Goal: Information Seeking & Learning: Find specific page/section

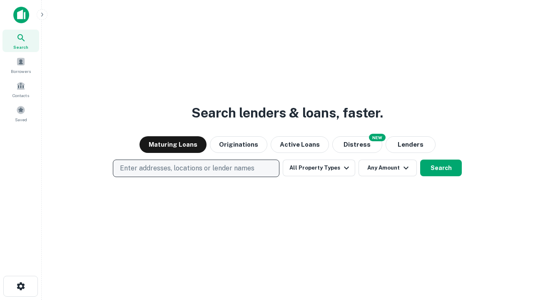
click at [196, 168] on p "Enter addresses, locations or lender names" at bounding box center [187, 168] width 135 height 10
type input "**********"
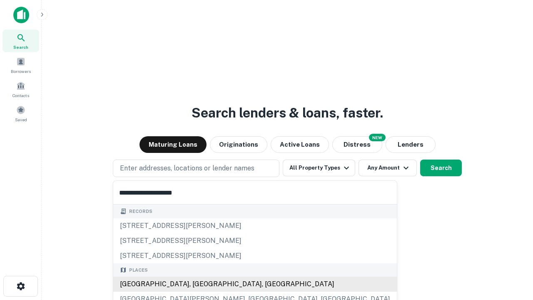
click at [199, 284] on div "[GEOGRAPHIC_DATA], [GEOGRAPHIC_DATA], [GEOGRAPHIC_DATA]" at bounding box center [255, 284] width 284 height 15
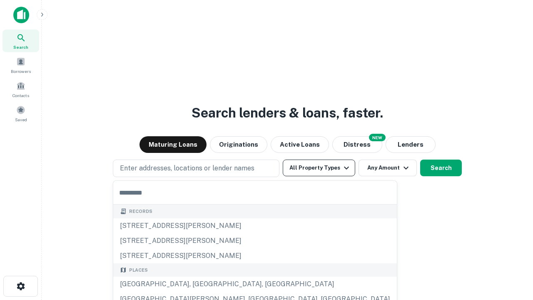
click at [319, 168] on button "All Property Types" at bounding box center [319, 168] width 72 height 17
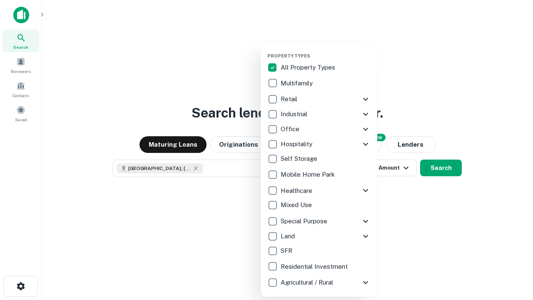
click at [326, 50] on button "button" at bounding box center [325, 50] width 117 height 0
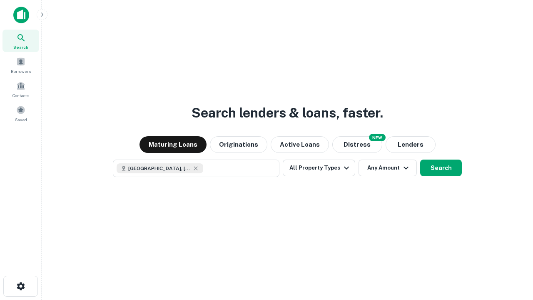
scroll to position [13, 0]
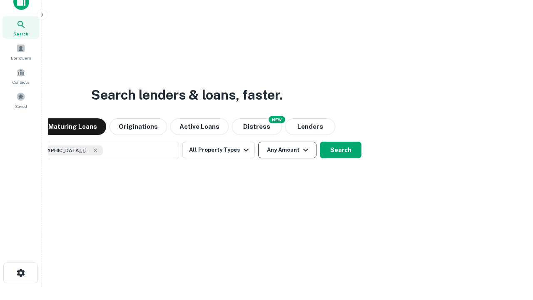
click at [258, 142] on button "Any Amount" at bounding box center [287, 150] width 58 height 17
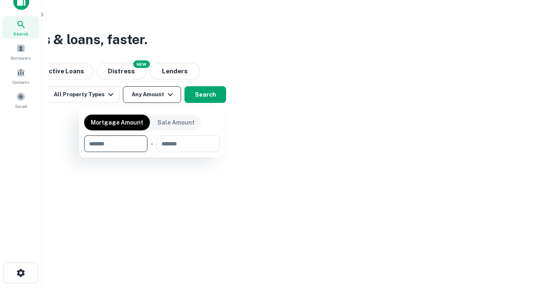
type input "*******"
click at [152, 152] on button "button" at bounding box center [152, 152] width 136 height 0
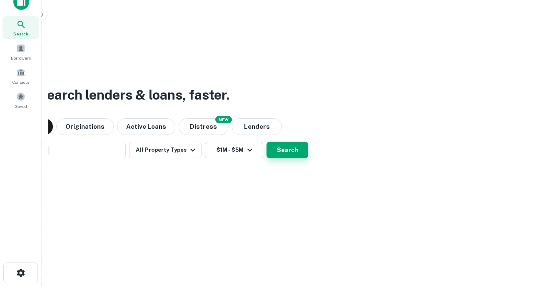
click at [267, 142] on button "Search" at bounding box center [288, 150] width 42 height 17
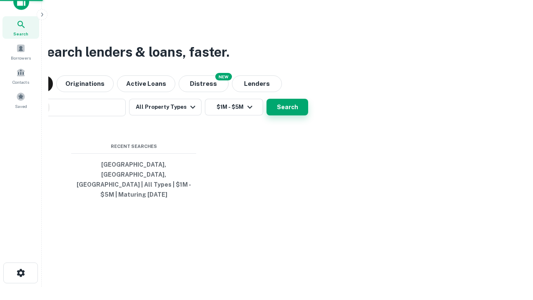
scroll to position [27, 236]
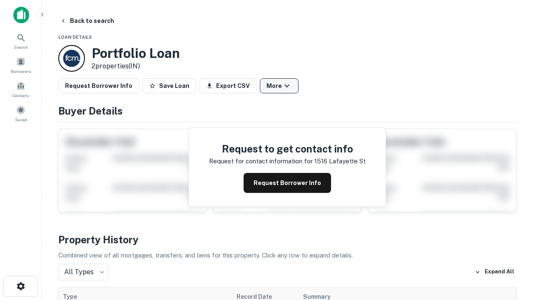
click at [279, 86] on button "More" at bounding box center [279, 85] width 39 height 15
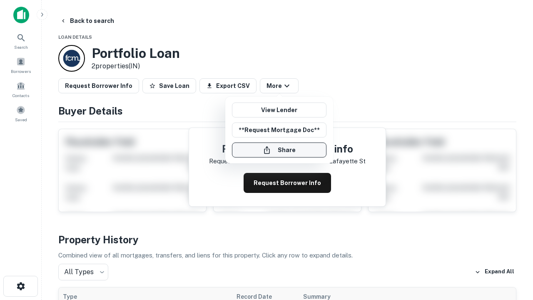
click at [279, 150] on button "Share" at bounding box center [279, 149] width 95 height 15
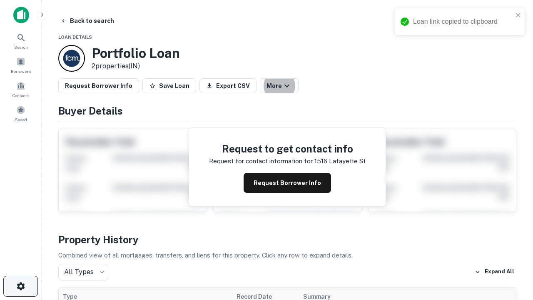
click at [20, 286] on icon "button" at bounding box center [21, 286] width 10 height 10
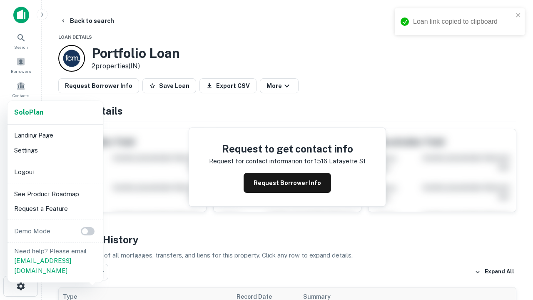
click at [55, 172] on li "Logout" at bounding box center [55, 172] width 89 height 15
